Goal: Transaction & Acquisition: Purchase product/service

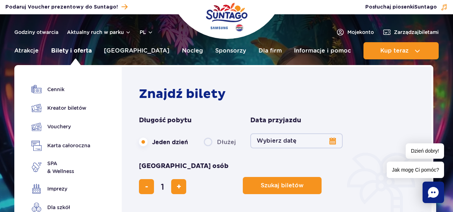
click at [82, 49] on link "Bilety i oferta" at bounding box center [71, 50] width 40 height 17
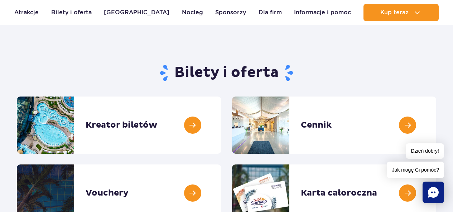
scroll to position [72, 0]
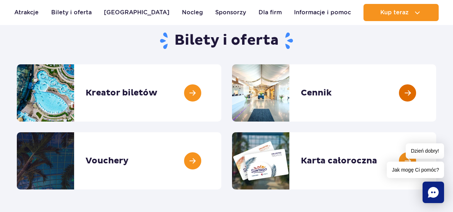
click at [436, 92] on link at bounding box center [436, 92] width 0 height 57
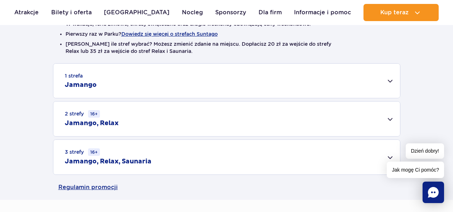
scroll to position [215, 0]
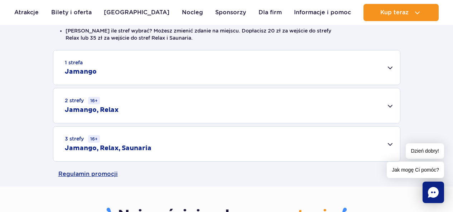
click at [387, 66] on div "1 strefa Jamango" at bounding box center [226, 68] width 347 height 34
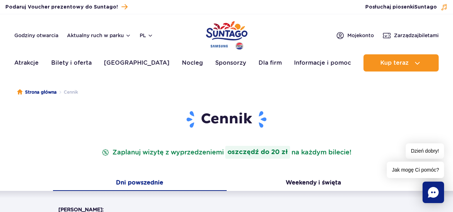
scroll to position [72, 0]
